Goal: Task Accomplishment & Management: Use online tool/utility

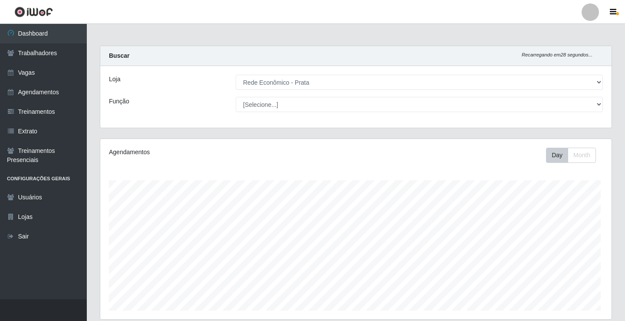
select select "192"
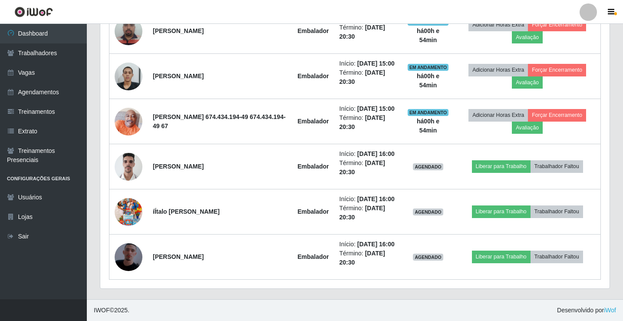
scroll to position [590, 0]
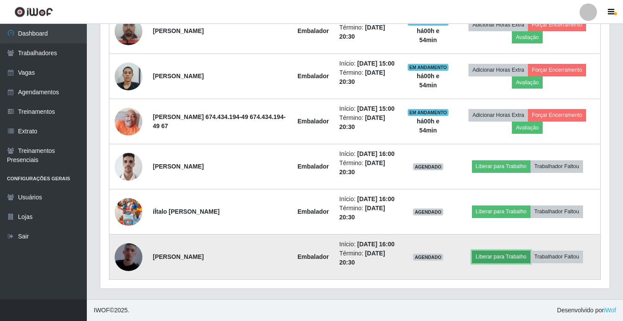
click at [501, 251] on button "Liberar para Trabalho" at bounding box center [501, 257] width 59 height 12
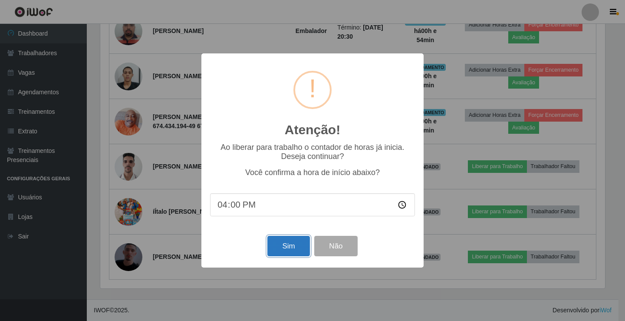
click at [295, 250] on button "Sim" at bounding box center [289, 246] width 42 height 20
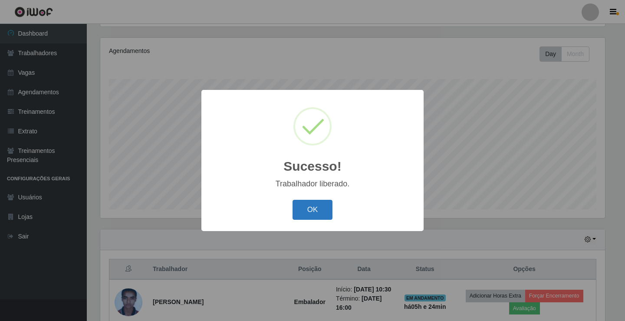
click at [327, 216] on button "OK" at bounding box center [313, 210] width 40 height 20
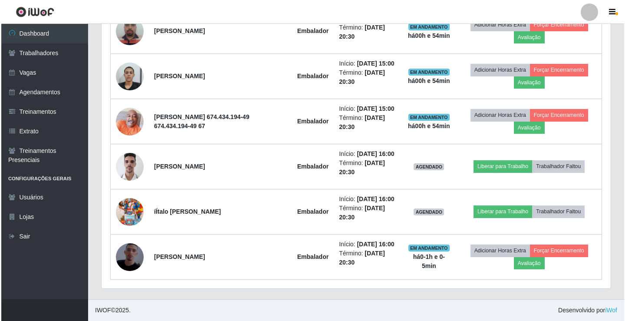
scroll to position [590, 0]
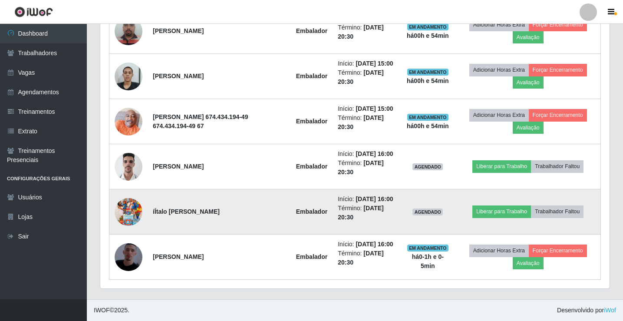
click at [135, 202] on img at bounding box center [129, 212] width 28 height 50
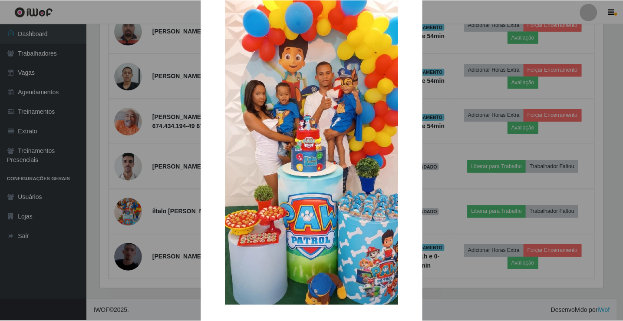
scroll to position [64, 0]
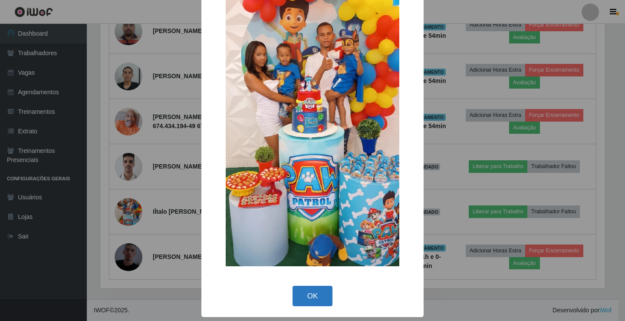
click at [321, 303] on button "OK" at bounding box center [313, 296] width 40 height 20
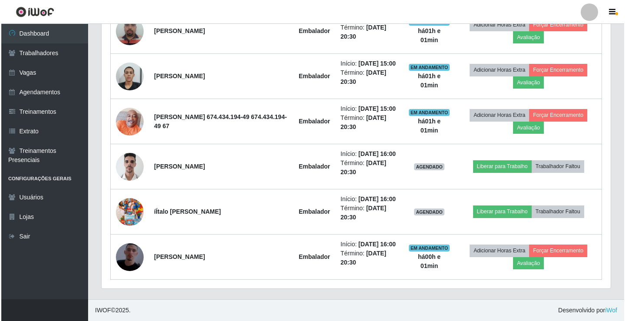
scroll to position [590, 0]
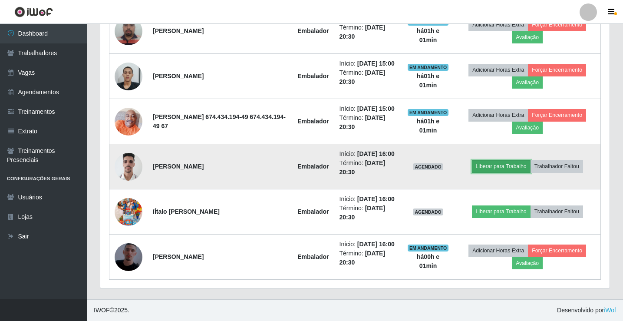
click at [506, 160] on button "Liberar para Trabalho" at bounding box center [501, 166] width 59 height 12
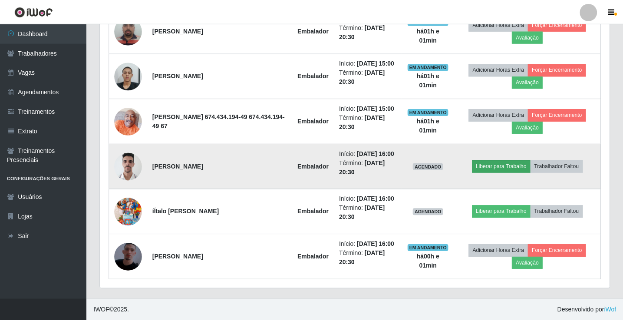
scroll to position [180, 505]
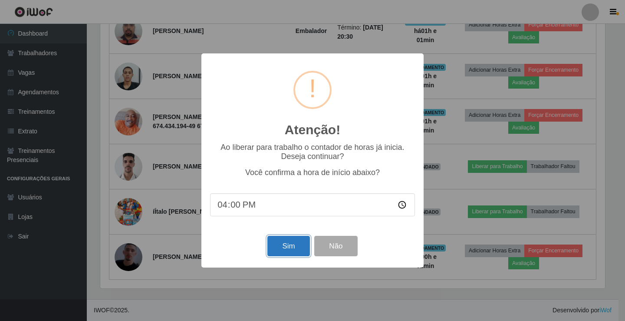
click at [292, 243] on button "Sim" at bounding box center [289, 246] width 42 height 20
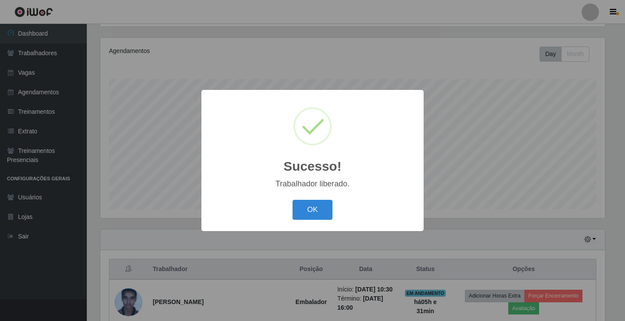
drag, startPoint x: 318, startPoint y: 217, endPoint x: 337, endPoint y: 200, distance: 25.2
click at [317, 217] on button "OK" at bounding box center [313, 210] width 40 height 20
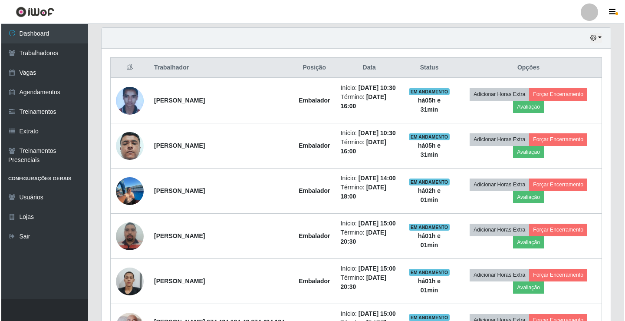
scroll to position [304, 0]
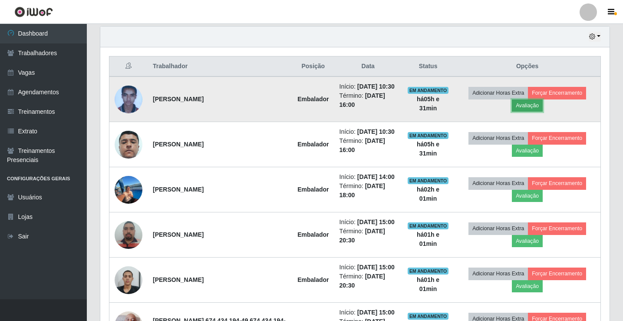
click at [543, 111] on button "Avaliação" at bounding box center [527, 105] width 31 height 12
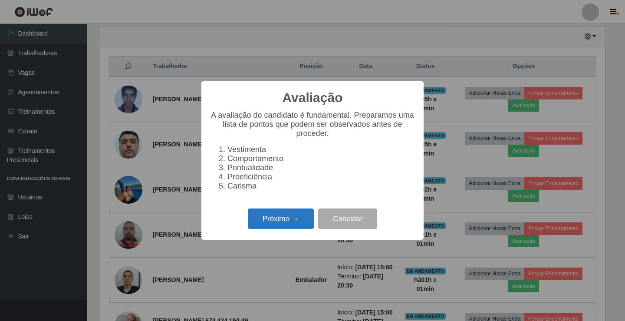
click at [289, 218] on button "Próximo →" at bounding box center [281, 218] width 66 height 20
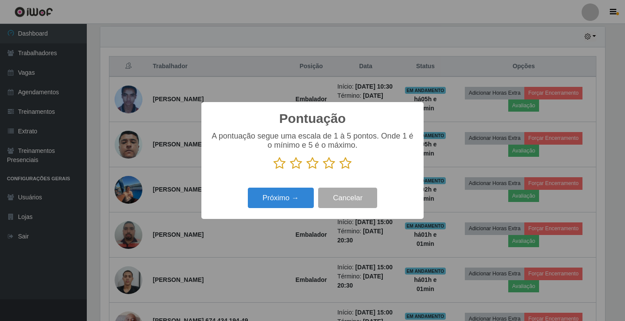
scroll to position [434077, 433752]
click at [347, 165] on icon at bounding box center [346, 163] width 12 height 13
click at [340, 170] on input "radio" at bounding box center [340, 170] width 0 height 0
click at [289, 199] on button "Próximo →" at bounding box center [281, 198] width 66 height 20
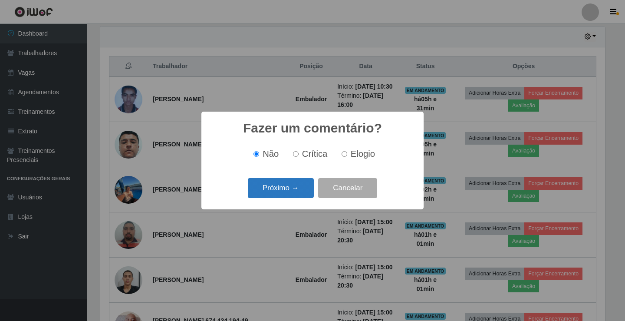
click at [295, 188] on button "Próximo →" at bounding box center [281, 188] width 66 height 20
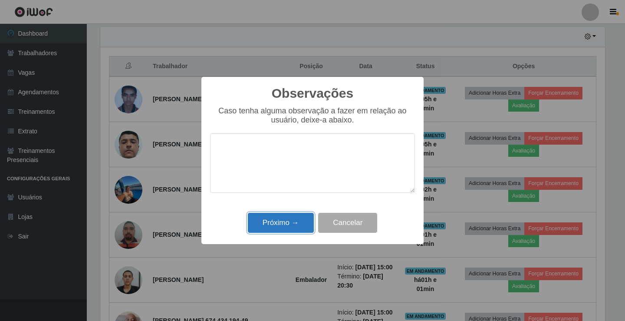
click at [289, 224] on button "Próximo →" at bounding box center [281, 223] width 66 height 20
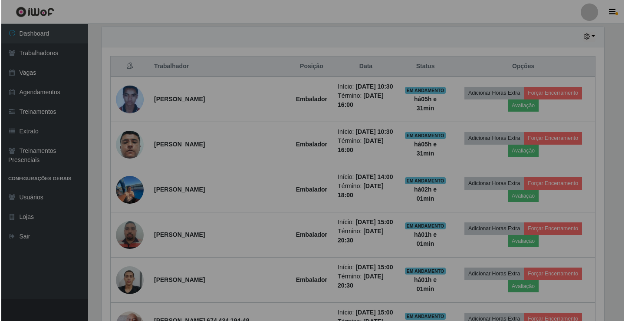
scroll to position [180, 509]
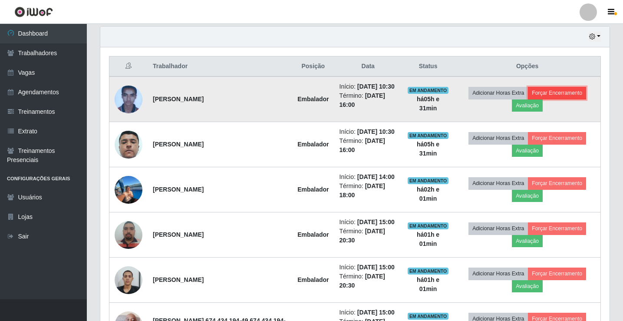
click at [586, 99] on button "Forçar Encerramento" at bounding box center [557, 93] width 58 height 12
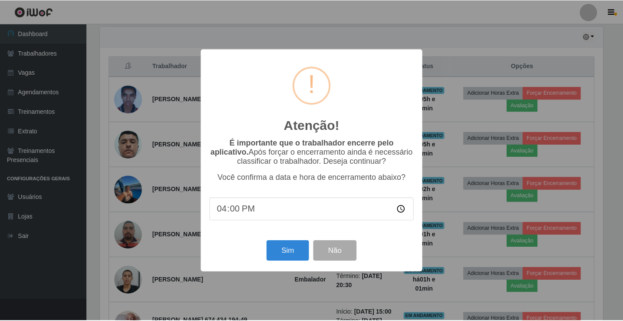
scroll to position [180, 505]
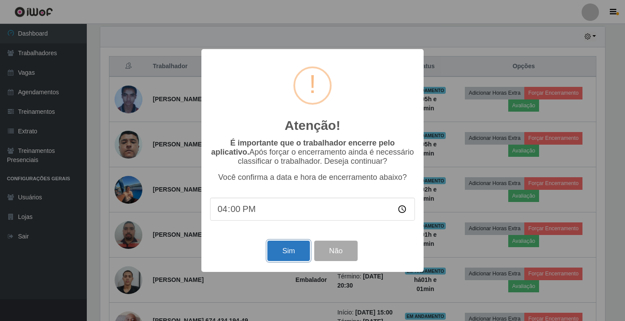
click at [298, 252] on button "Sim" at bounding box center [289, 251] width 42 height 20
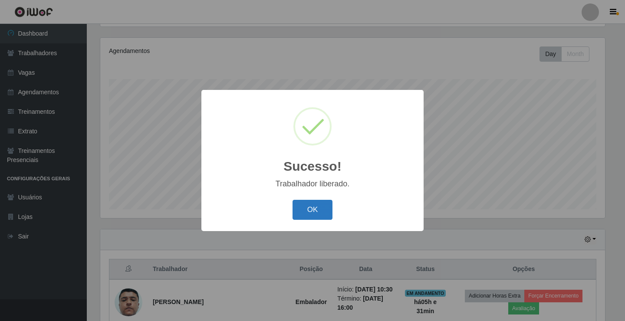
click at [312, 220] on button "OK" at bounding box center [313, 210] width 40 height 20
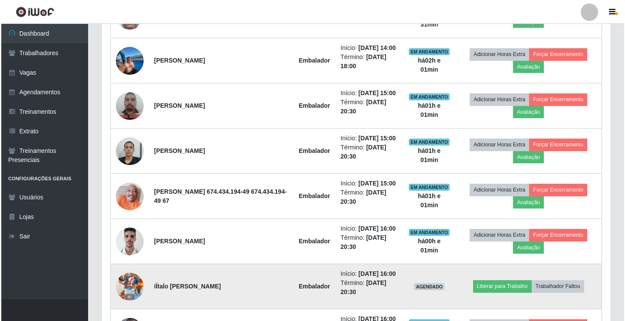
scroll to position [0, 0]
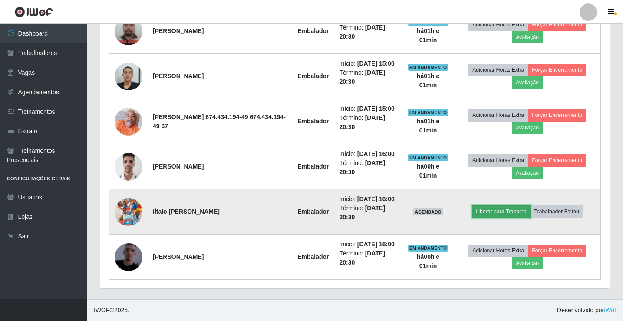
click at [499, 205] on button "Liberar para Trabalho" at bounding box center [501, 211] width 59 height 12
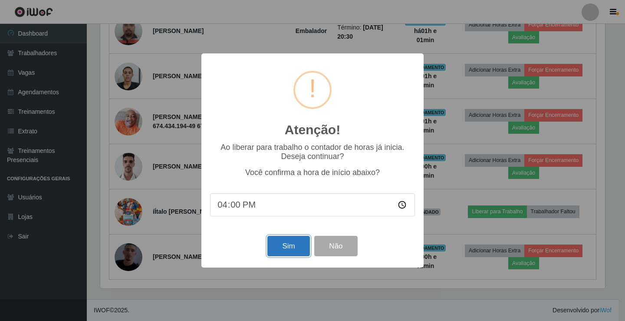
click at [291, 249] on button "Sim" at bounding box center [289, 246] width 42 height 20
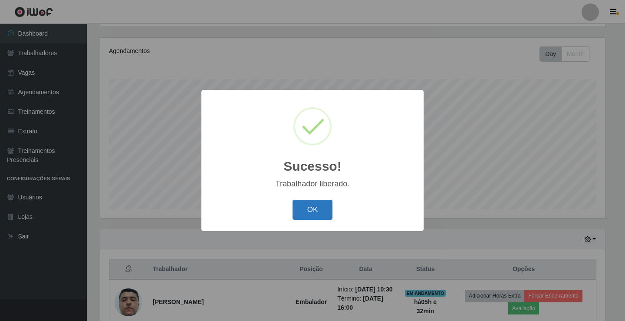
click at [320, 205] on button "OK" at bounding box center [313, 210] width 40 height 20
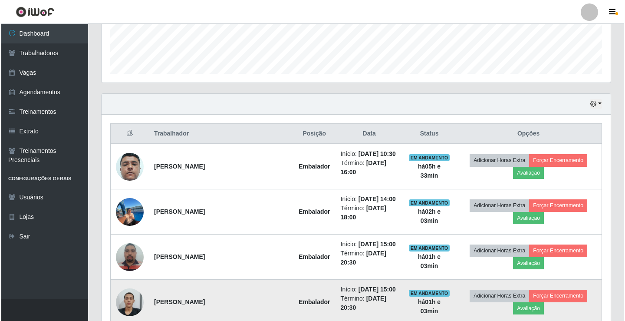
scroll to position [318, 0]
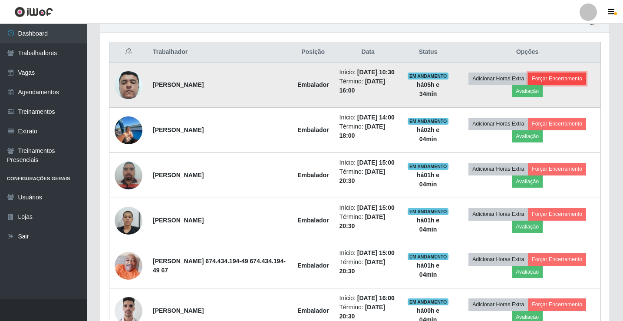
click at [577, 81] on button "Forçar Encerramento" at bounding box center [557, 79] width 58 height 12
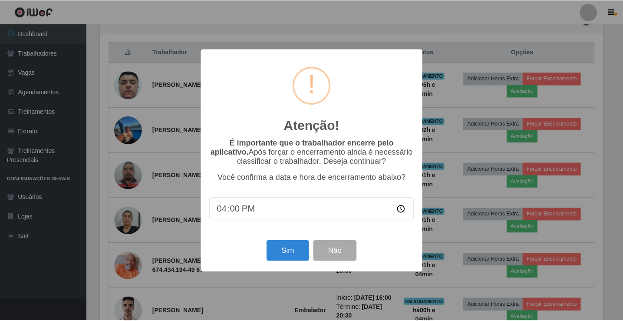
scroll to position [180, 505]
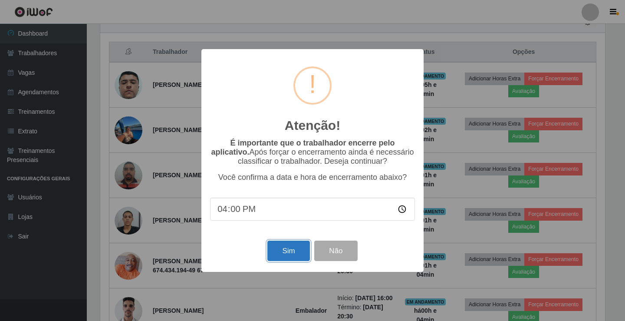
click at [295, 261] on button "Sim" at bounding box center [289, 251] width 42 height 20
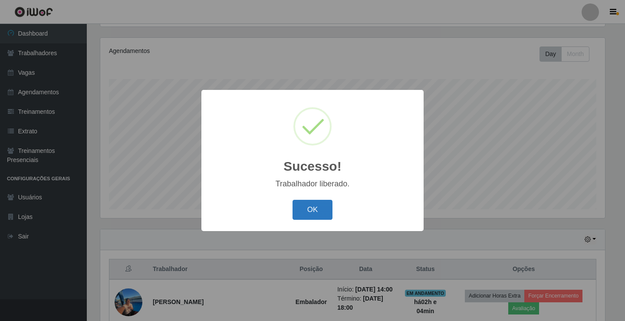
click at [315, 209] on button "OK" at bounding box center [313, 210] width 40 height 20
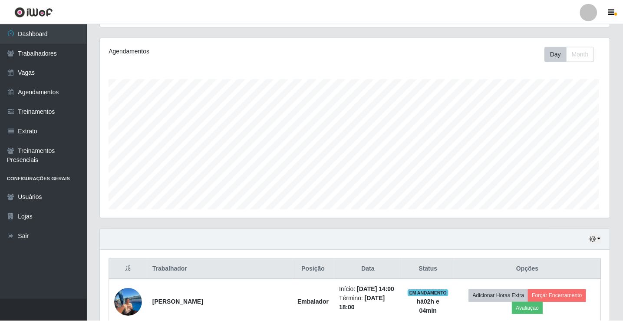
scroll to position [180, 509]
